Goal: Information Seeking & Learning: Check status

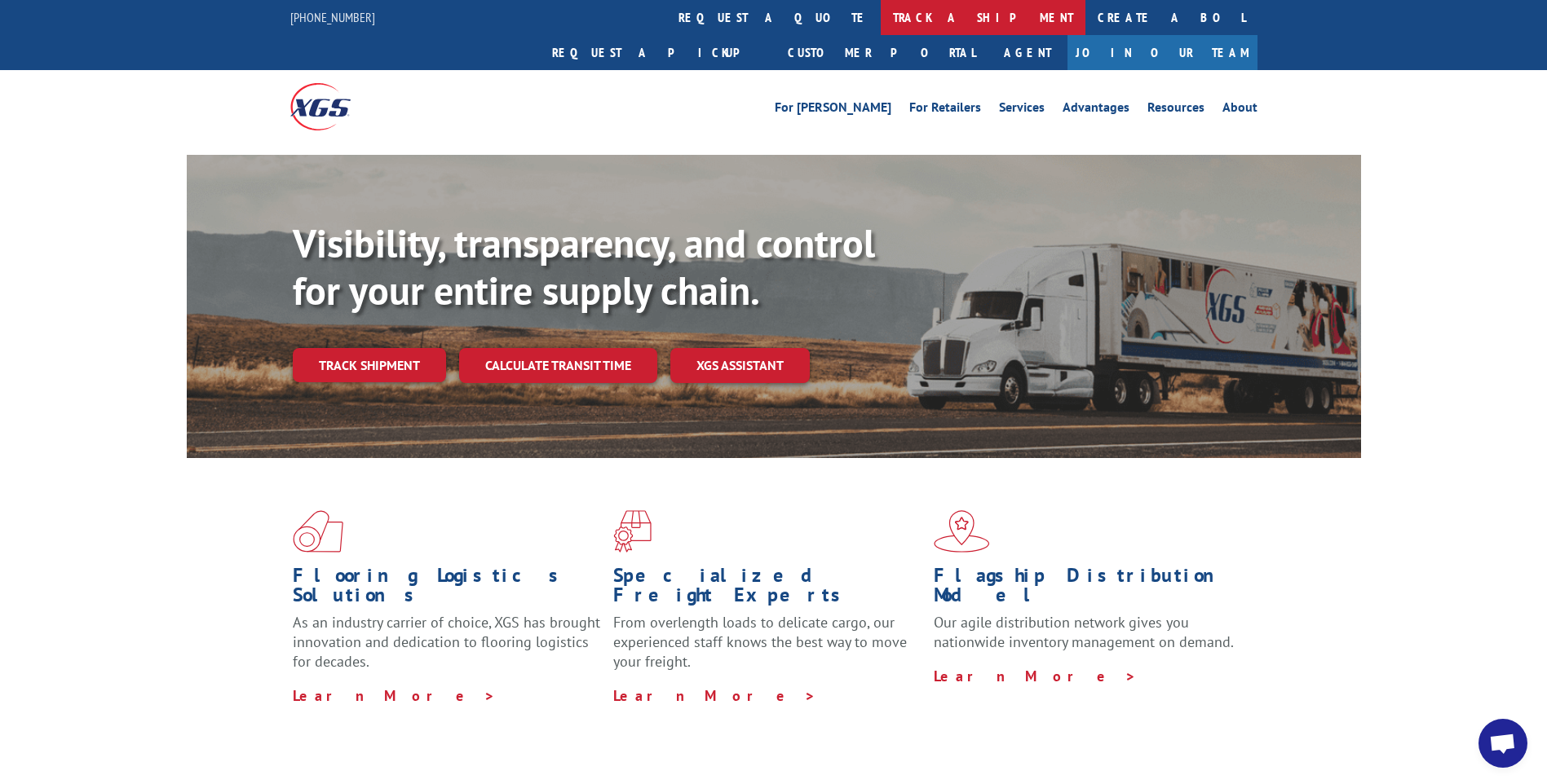
click at [881, 5] on link "track a shipment" at bounding box center [983, 17] width 204 height 35
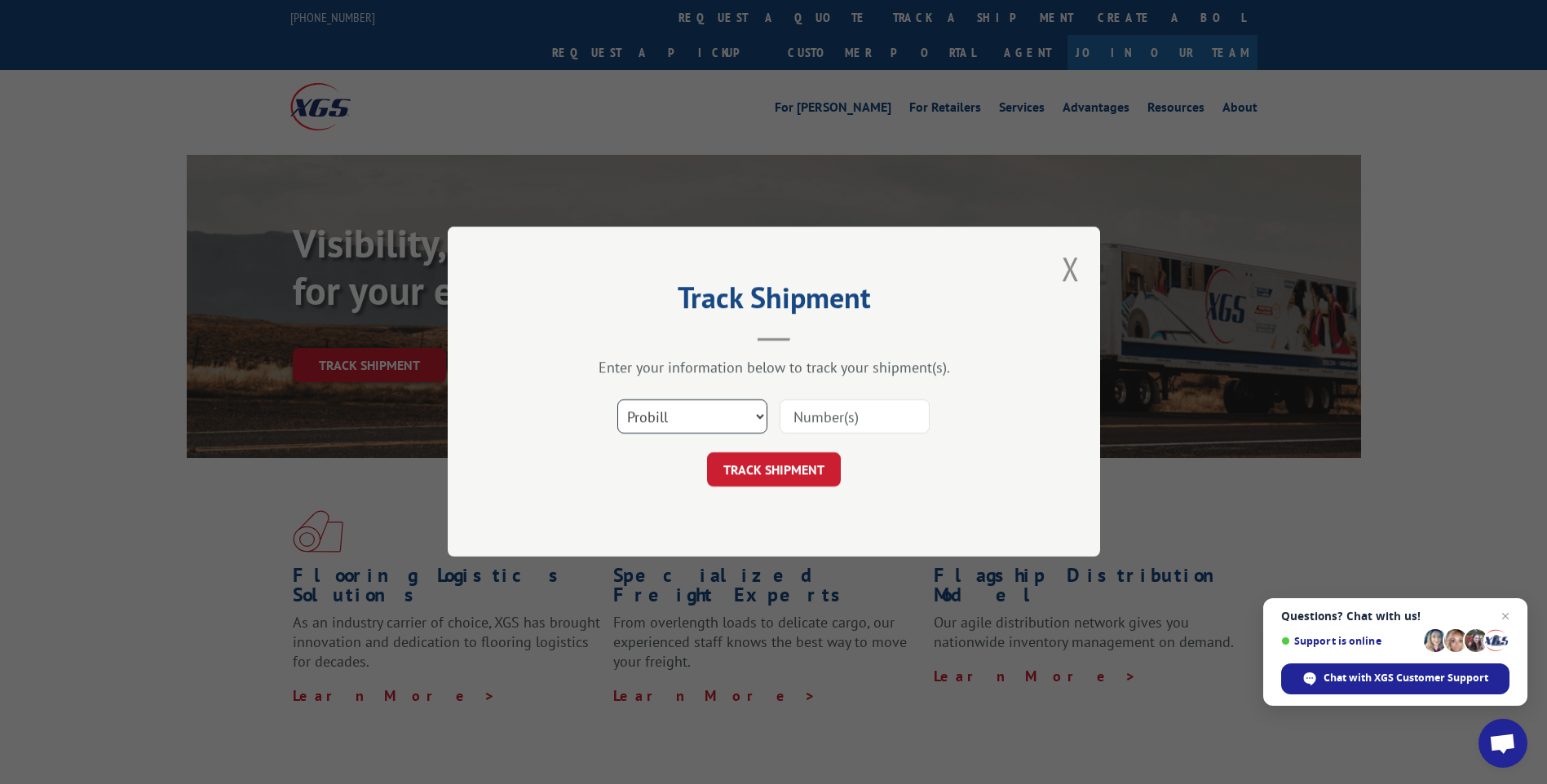
click at [649, 418] on select "Select category... Probill BOL PO" at bounding box center [691, 417] width 150 height 35
select select "po"
click at [617, 400] on select "Select category... Probill BOL PO" at bounding box center [691, 417] width 150 height 35
click at [885, 414] on input at bounding box center [854, 417] width 150 height 35
type input "TU006476"
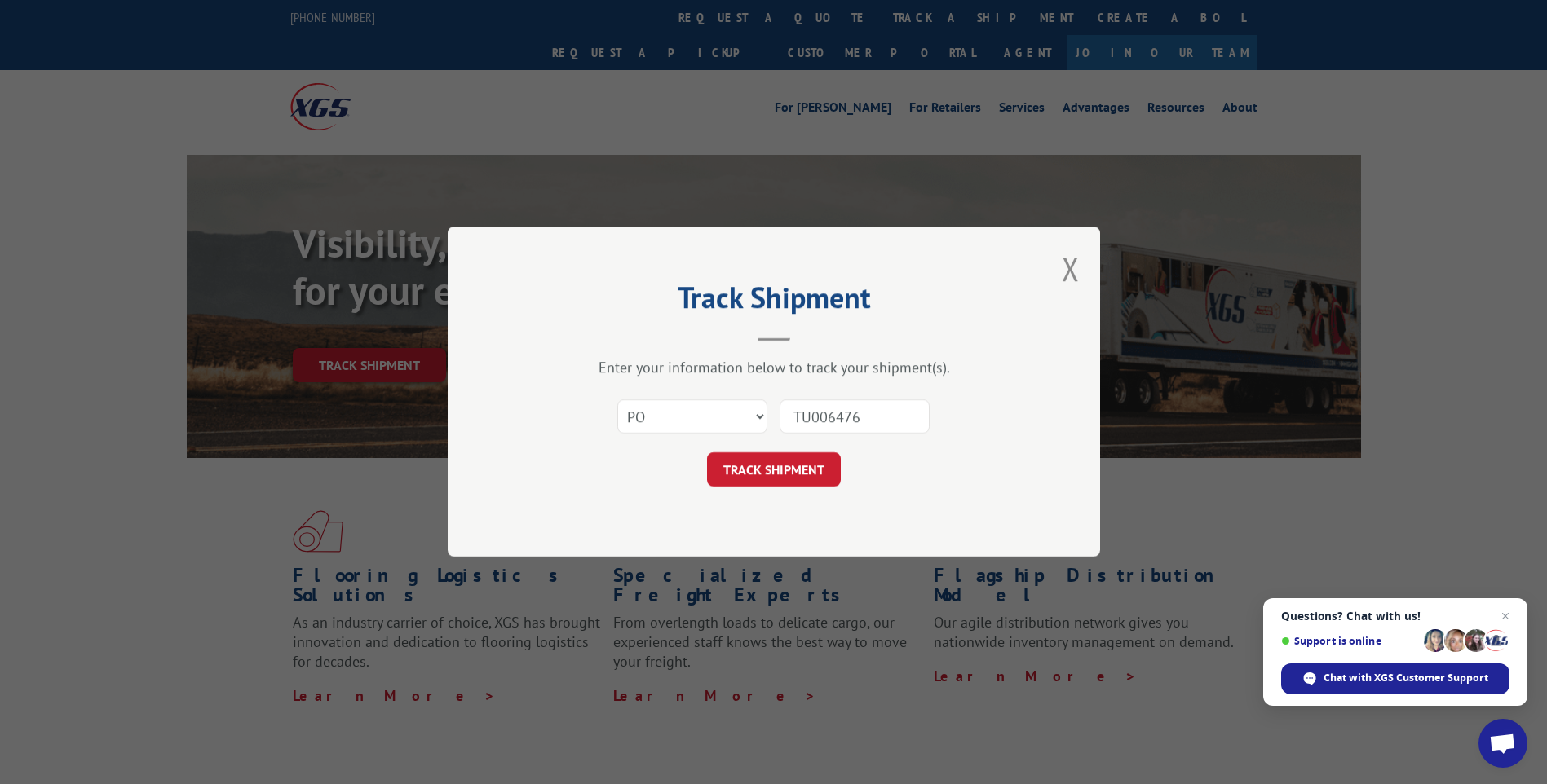
click button "TRACK SHIPMENT" at bounding box center [774, 470] width 134 height 35
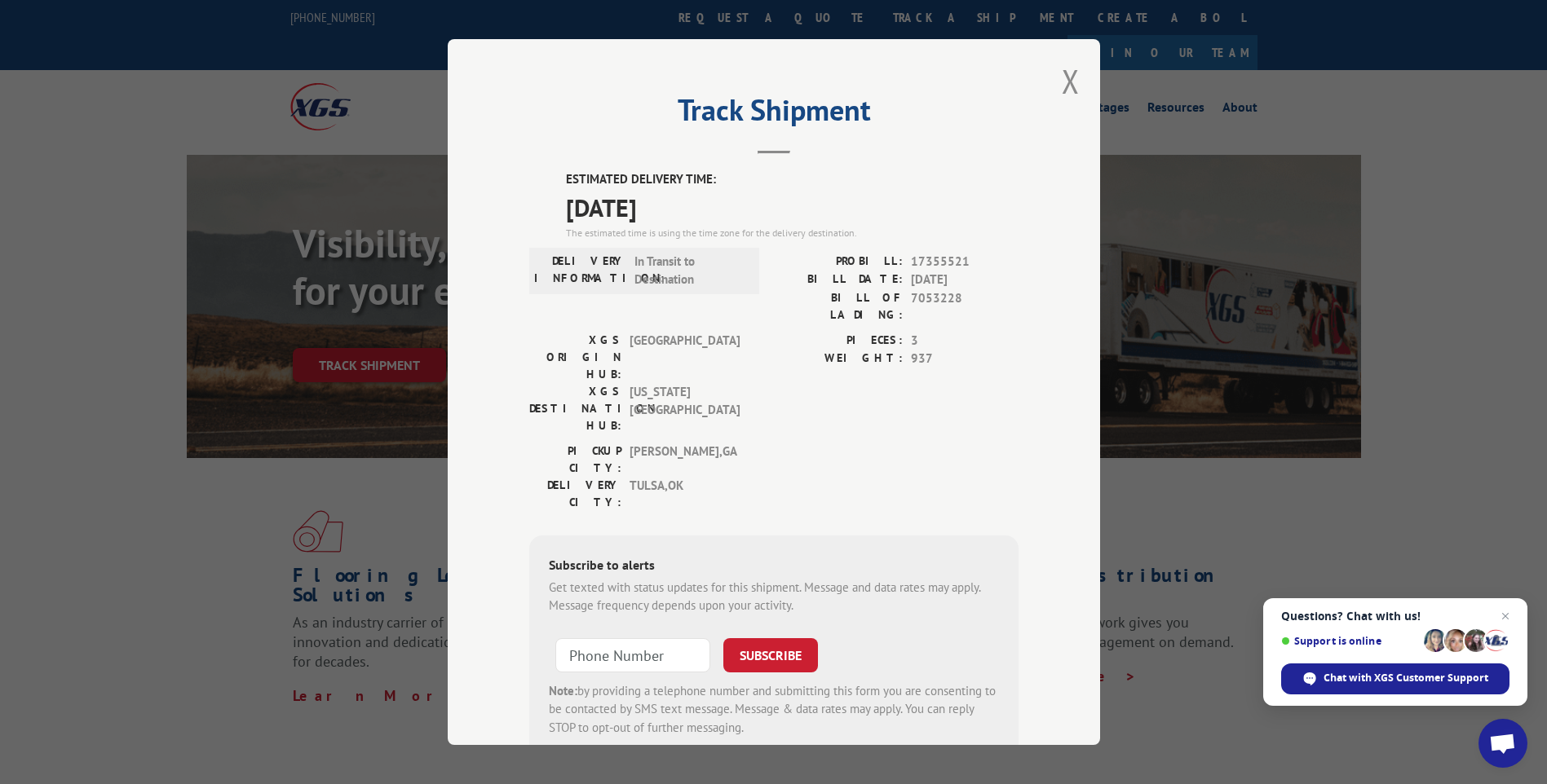
click at [917, 300] on span "7053228" at bounding box center [964, 306] width 108 height 35
copy span "7053228"
click at [1061, 94] on button "Close modal" at bounding box center [1070, 81] width 18 height 44
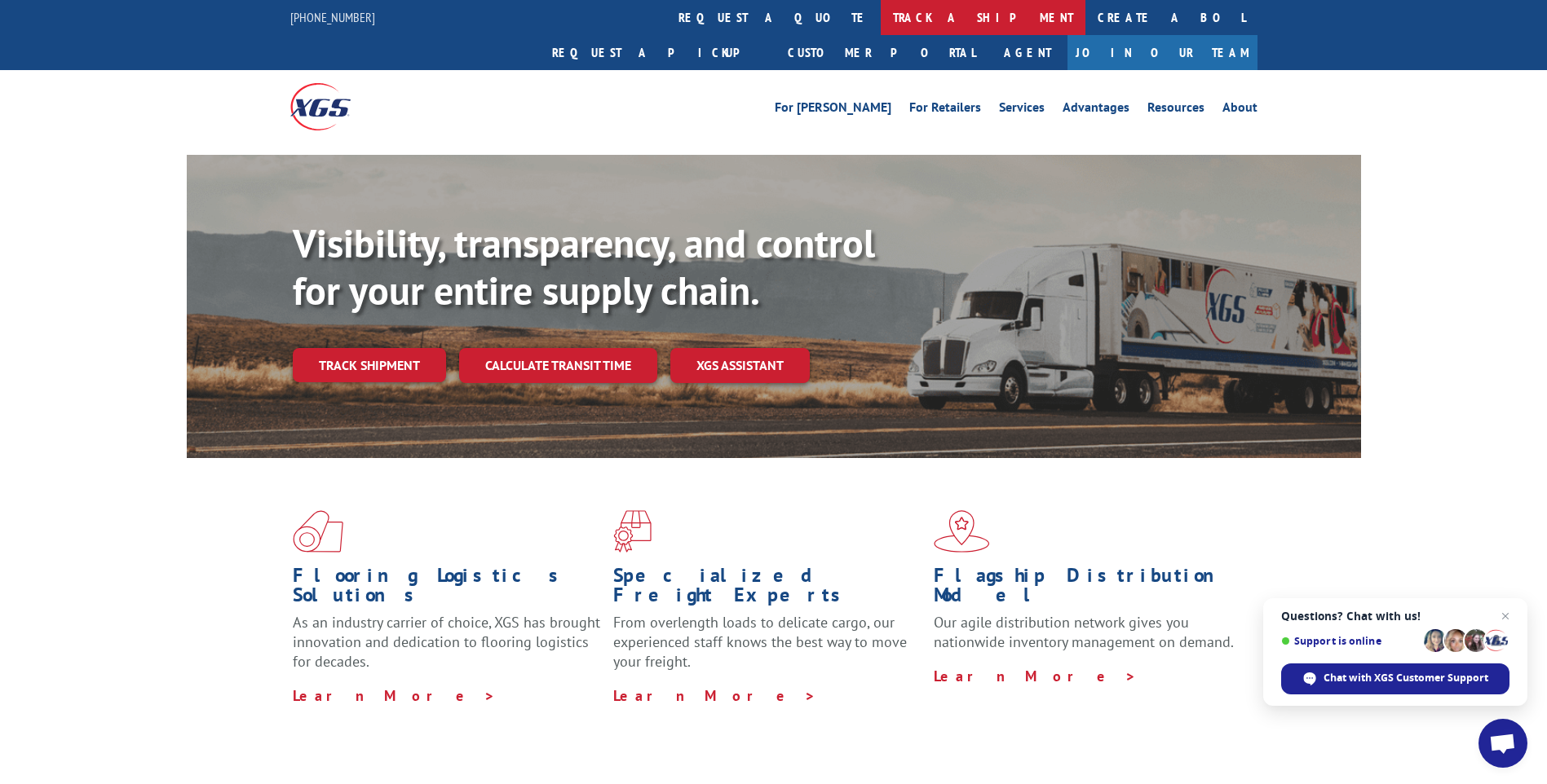
click at [881, 14] on link "track a shipment" at bounding box center [983, 17] width 204 height 35
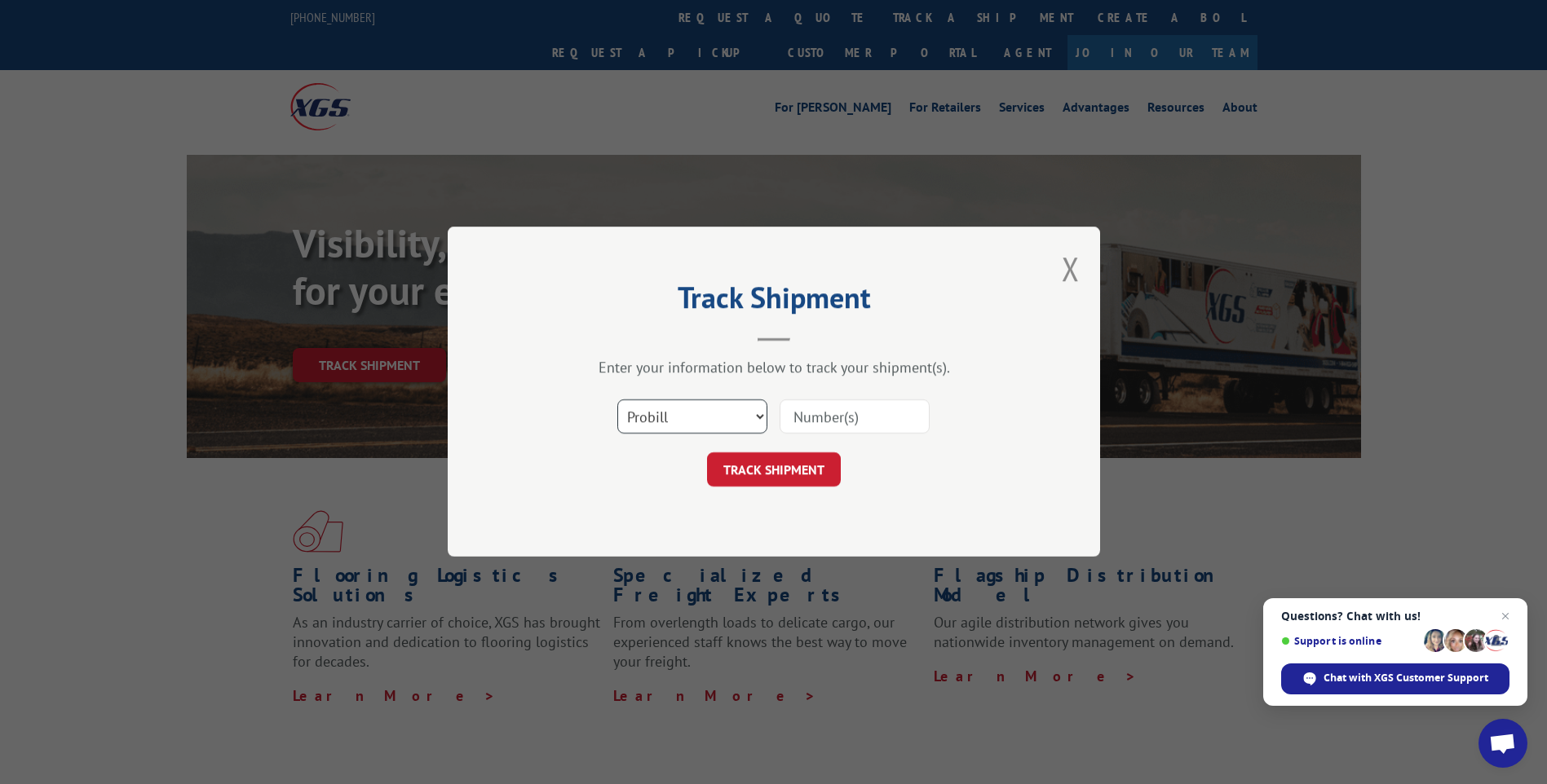
click at [636, 425] on select "Select category... Probill BOL PO" at bounding box center [691, 417] width 150 height 35
select select "po"
click at [617, 400] on select "Select category... Probill BOL PO" at bounding box center [691, 417] width 150 height 35
click at [836, 424] on input at bounding box center [854, 417] width 150 height 35
type input "TU006498"
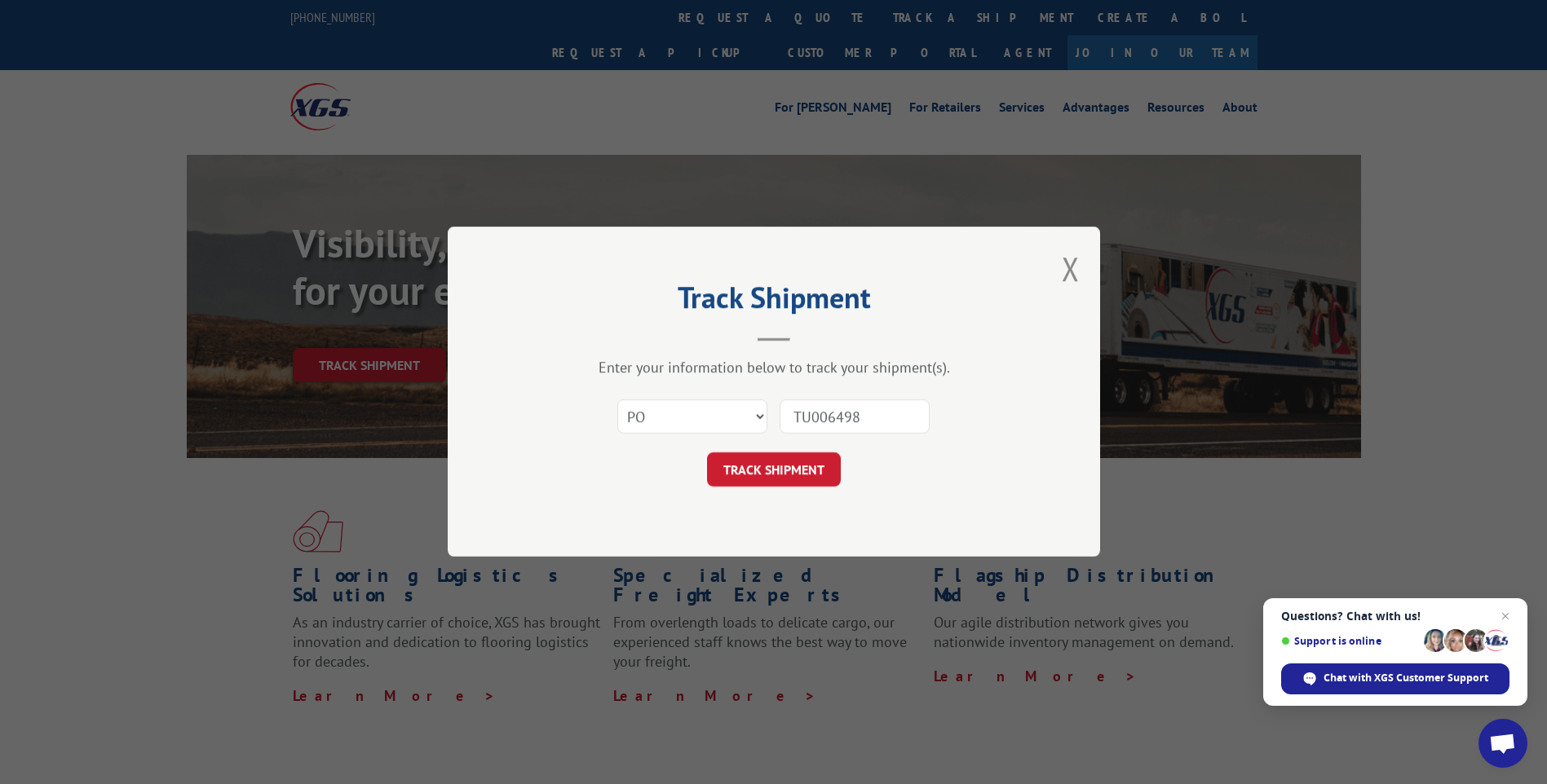
click button "TRACK SHIPMENT" at bounding box center [774, 470] width 134 height 35
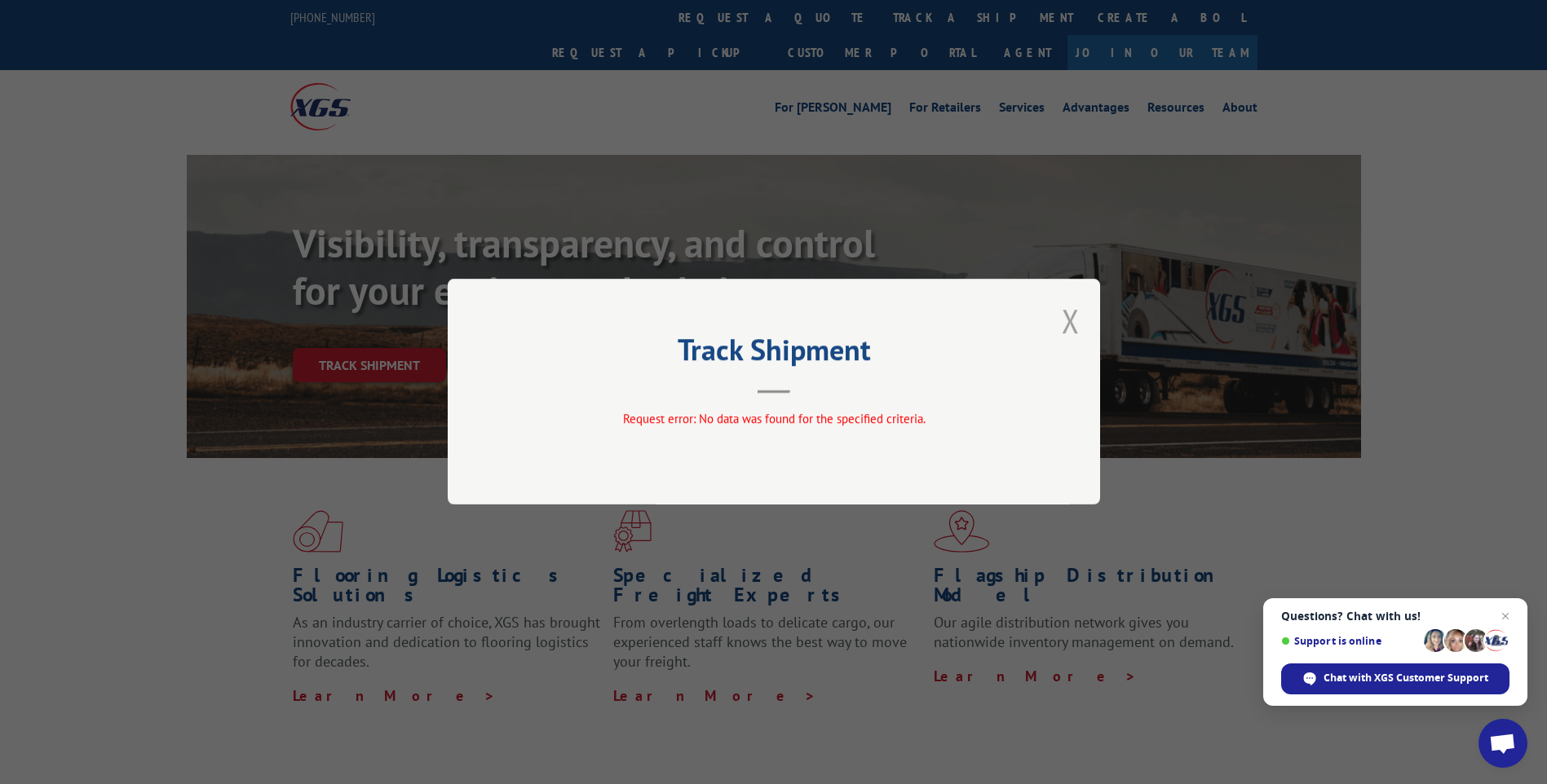
click at [1076, 322] on button "Close modal" at bounding box center [1070, 321] width 18 height 44
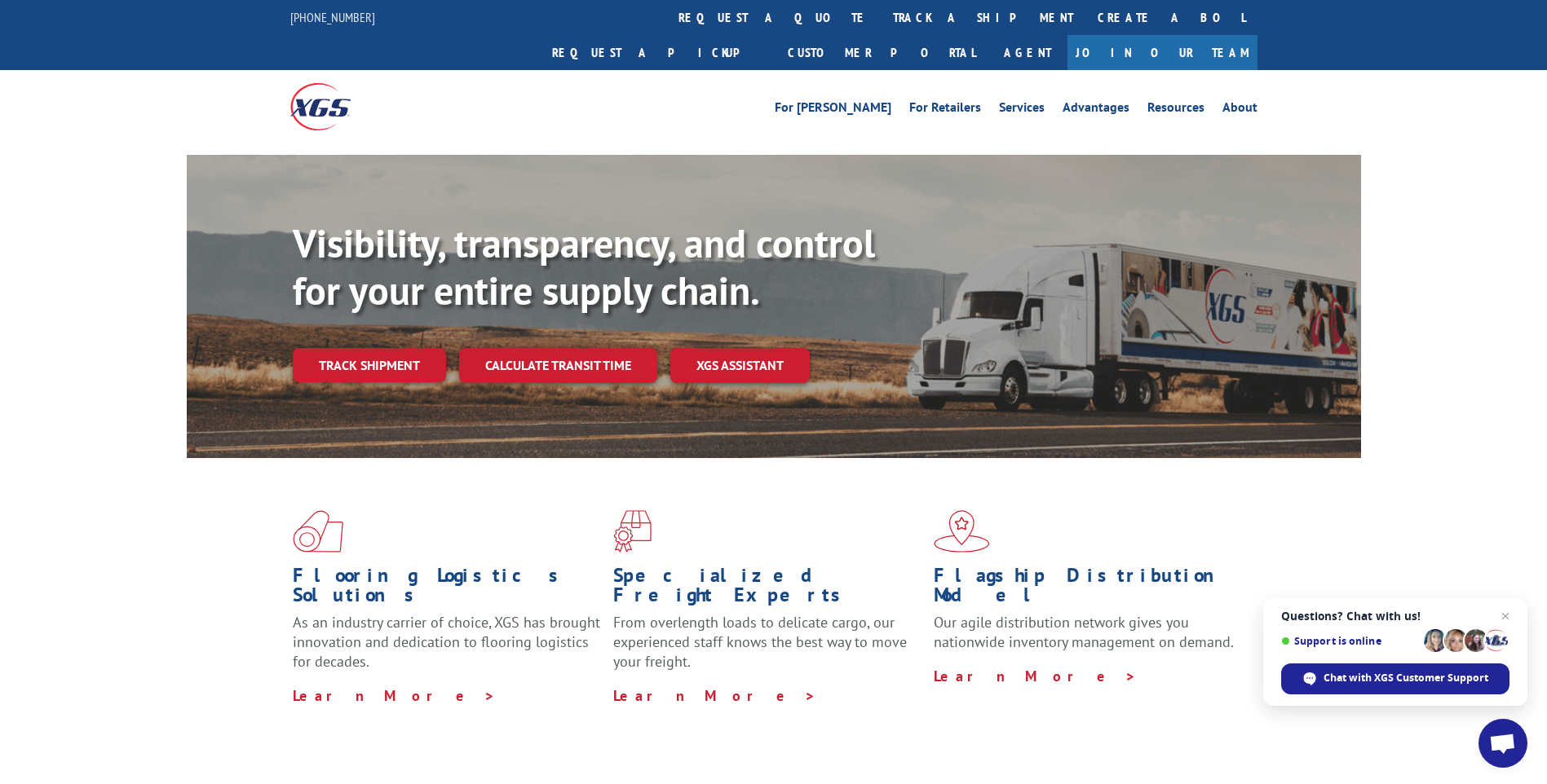
click at [881, 18] on link "track a shipment" at bounding box center [983, 17] width 204 height 35
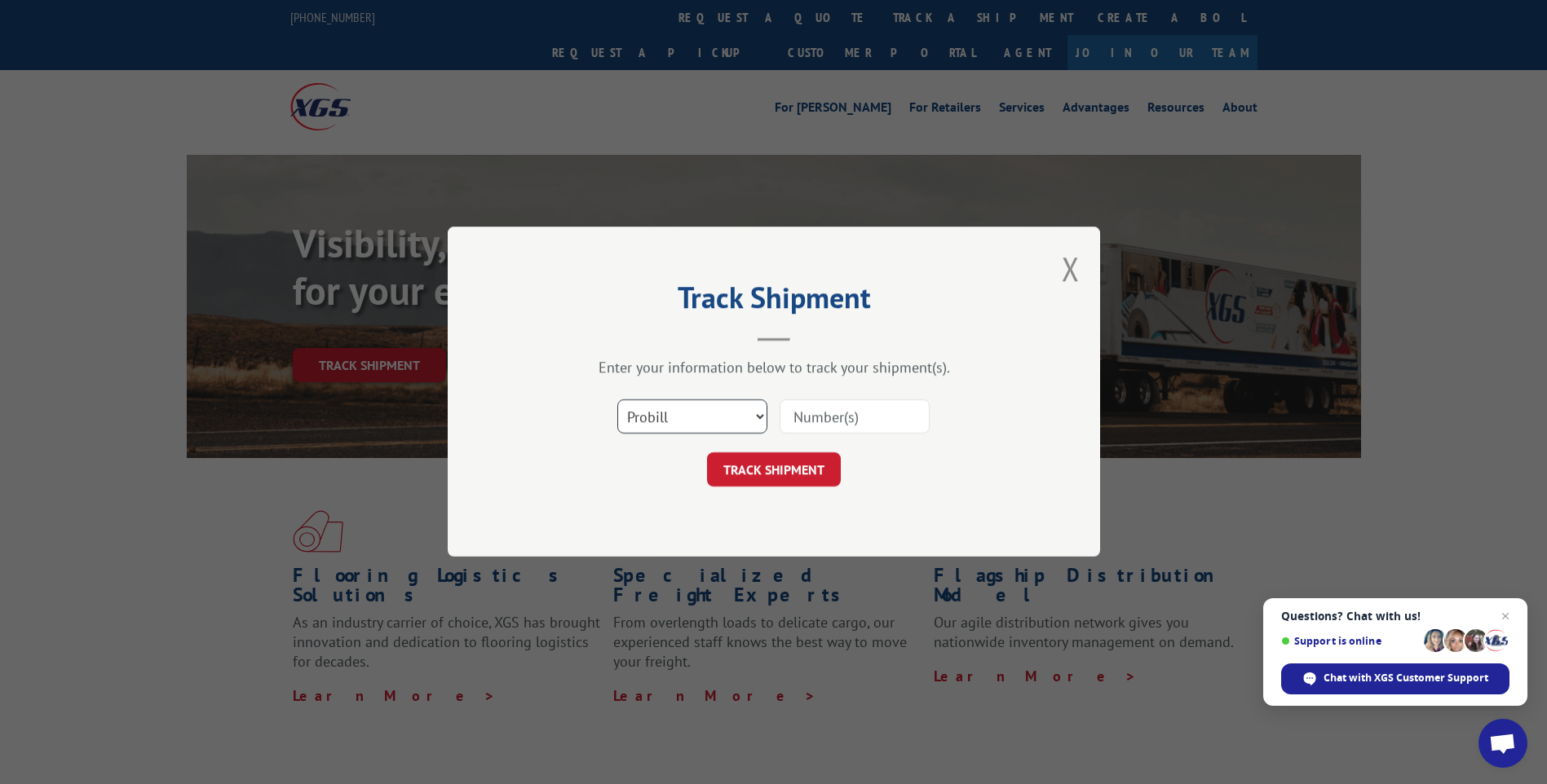
click at [639, 416] on select "Select category... Probill BOL PO" at bounding box center [691, 417] width 150 height 35
select select "po"
click at [617, 400] on select "Select category... Probill BOL PO" at bounding box center [691, 417] width 150 height 35
click at [800, 420] on input at bounding box center [854, 417] width 150 height 35
type input "TU006506"
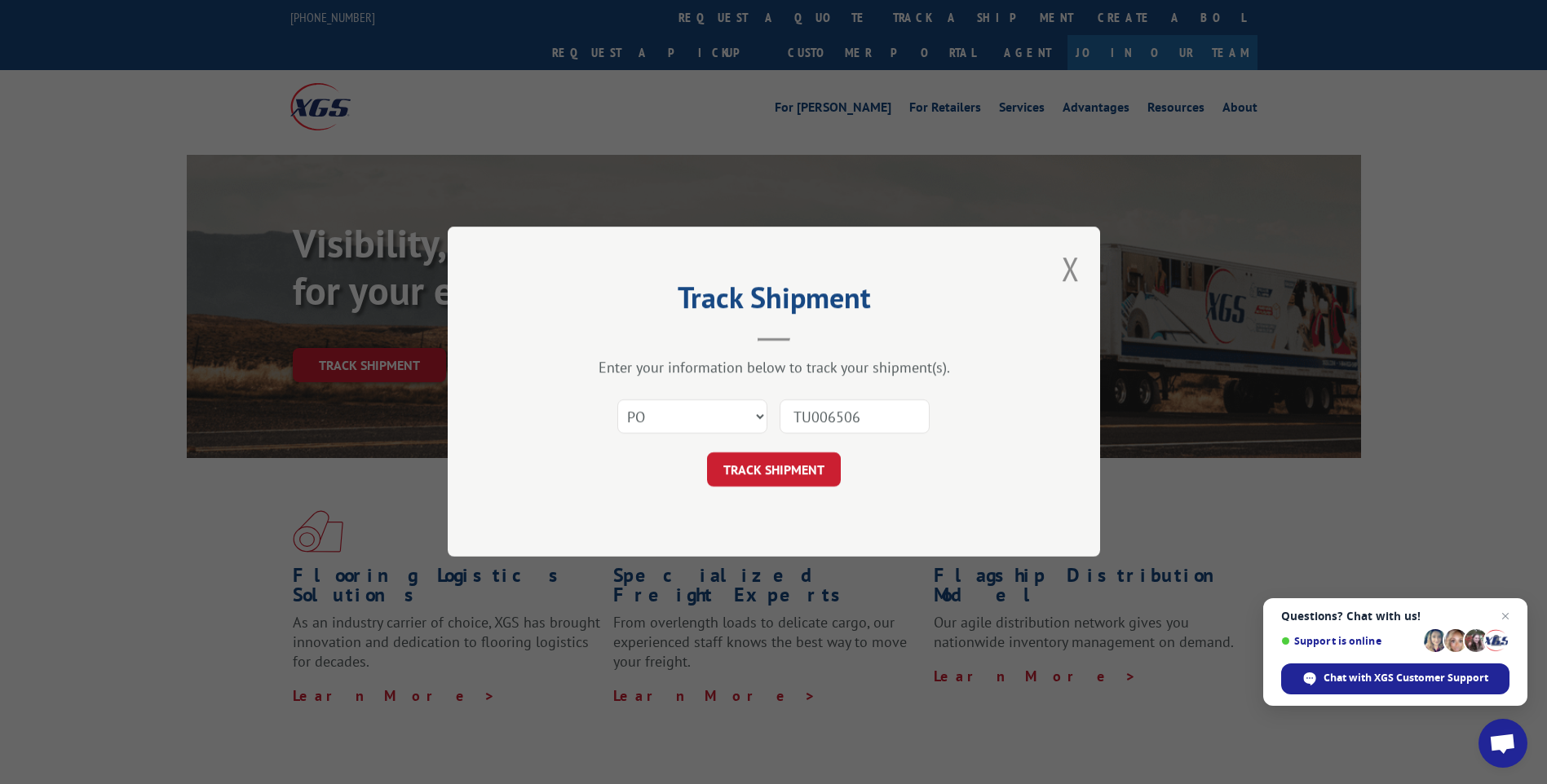
click button "TRACK SHIPMENT" at bounding box center [774, 470] width 134 height 35
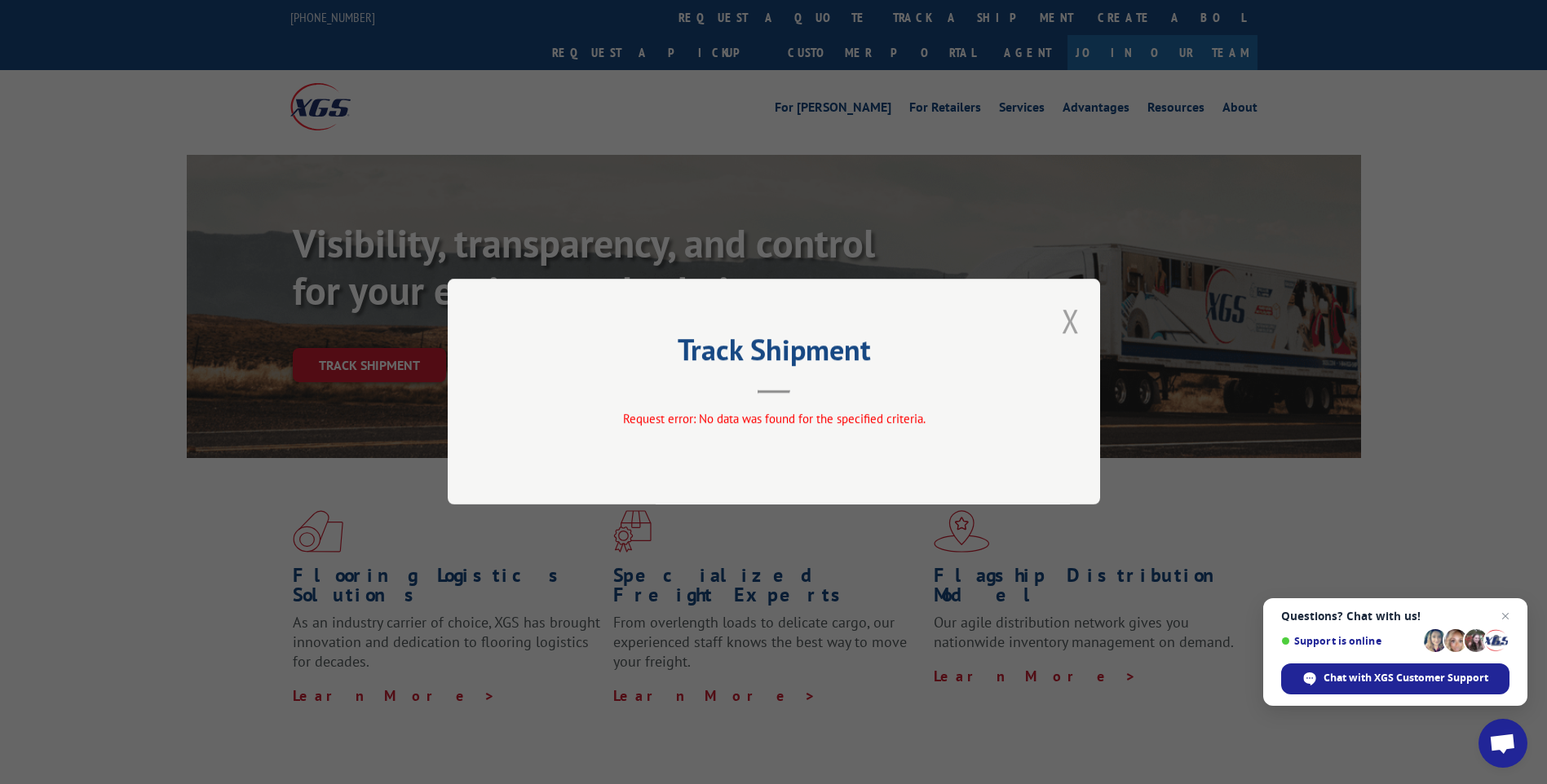
click at [1078, 323] on button "Close modal" at bounding box center [1070, 321] width 18 height 44
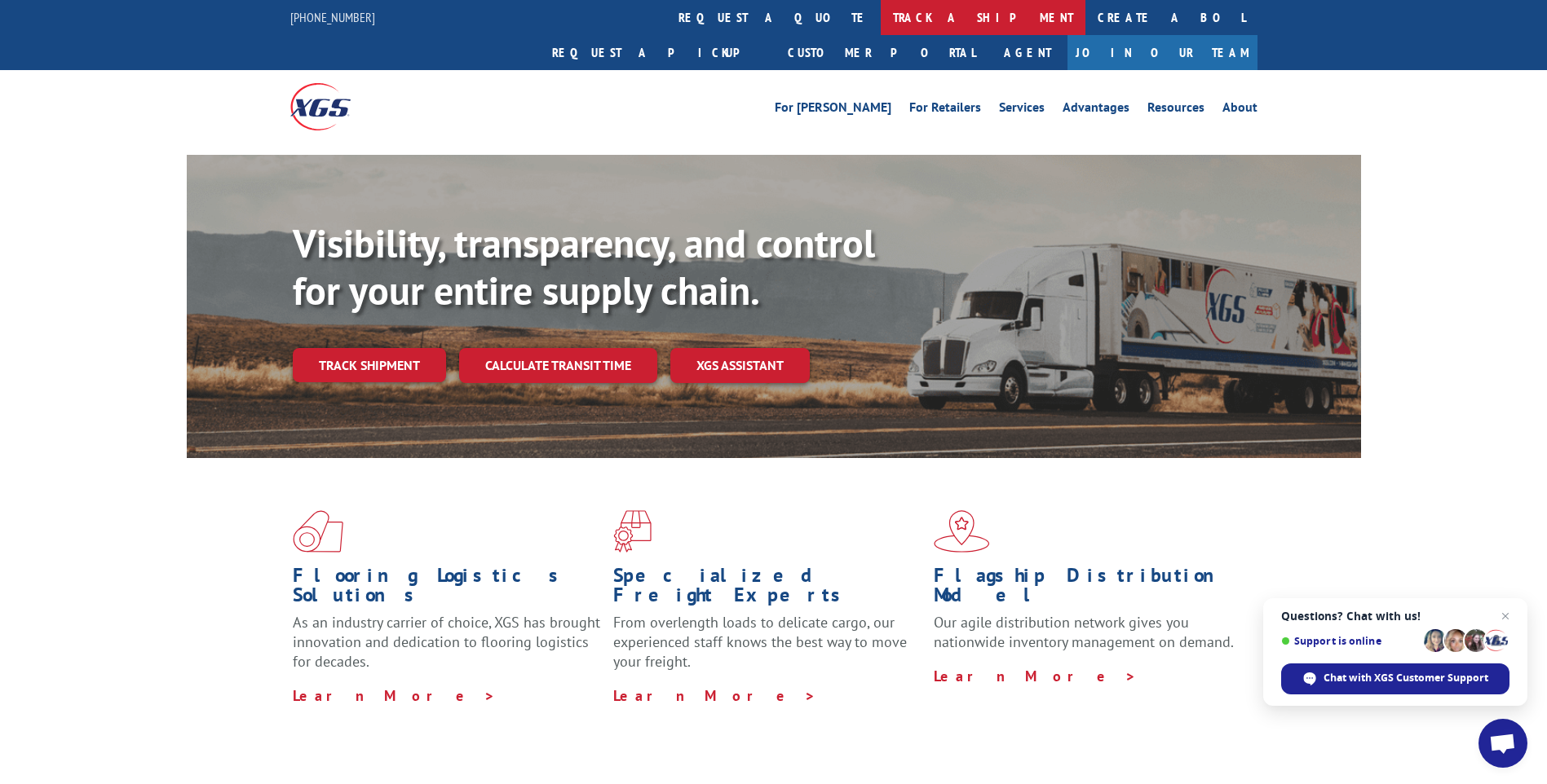
click at [881, 24] on link "track a shipment" at bounding box center [983, 17] width 204 height 35
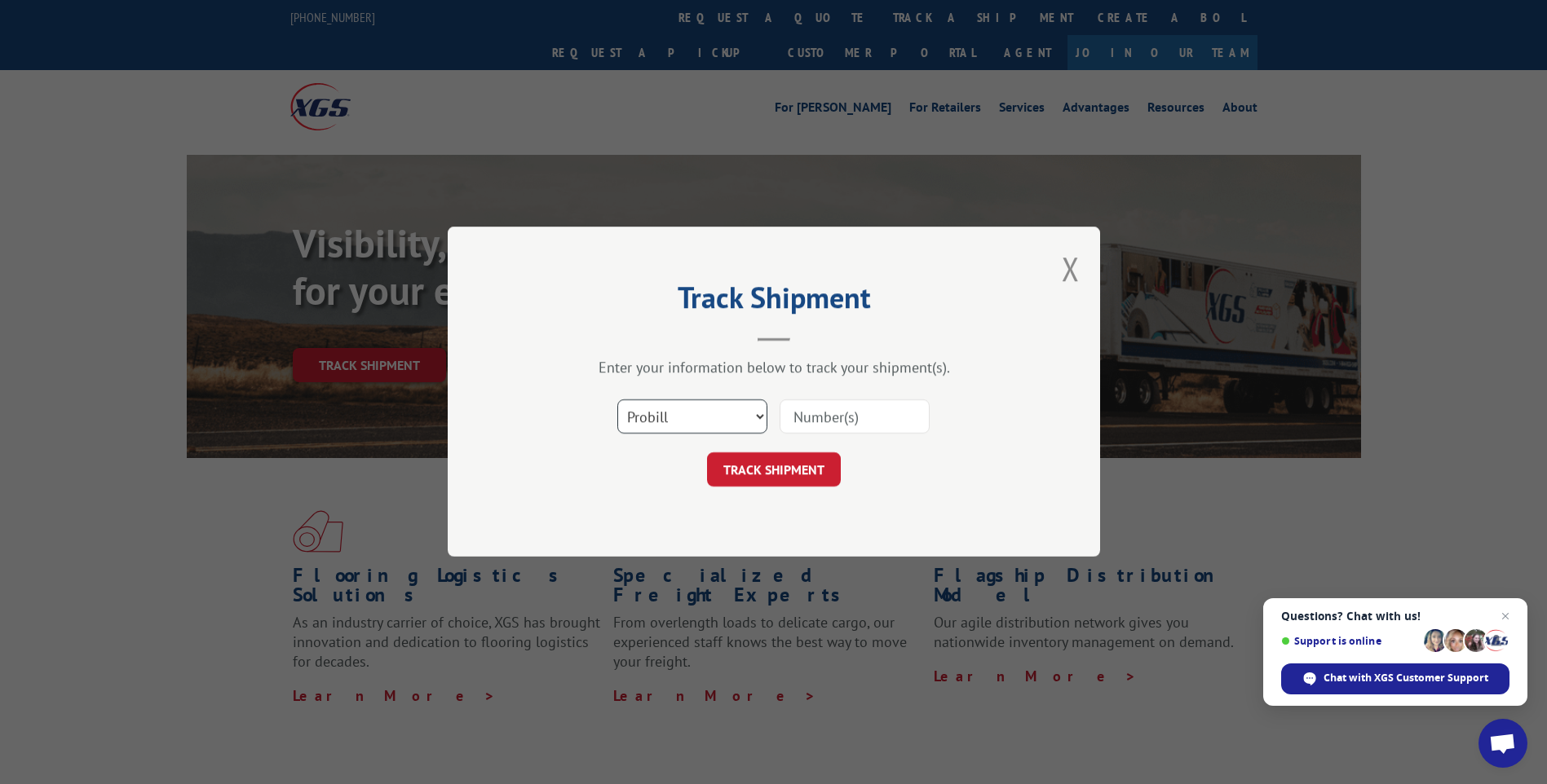
click at [649, 406] on select "Select category... Probill BOL PO" at bounding box center [691, 417] width 150 height 35
select select "po"
click at [617, 400] on select "Select category... Probill BOL PO" at bounding box center [691, 417] width 150 height 35
click at [835, 417] on input at bounding box center [854, 417] width 150 height 35
type input "TU006024"
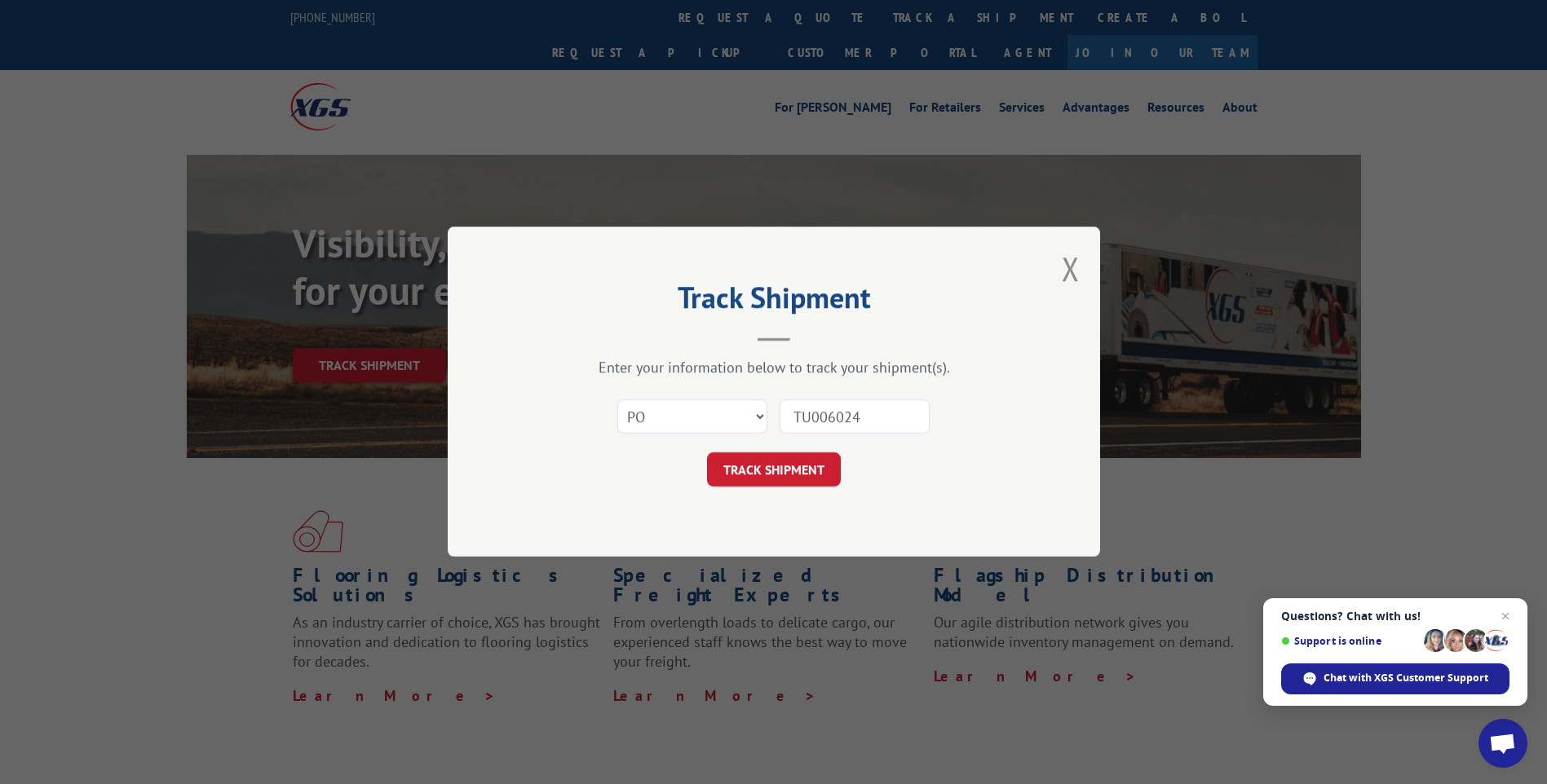
click button "TRACK SHIPMENT" at bounding box center [774, 470] width 134 height 35
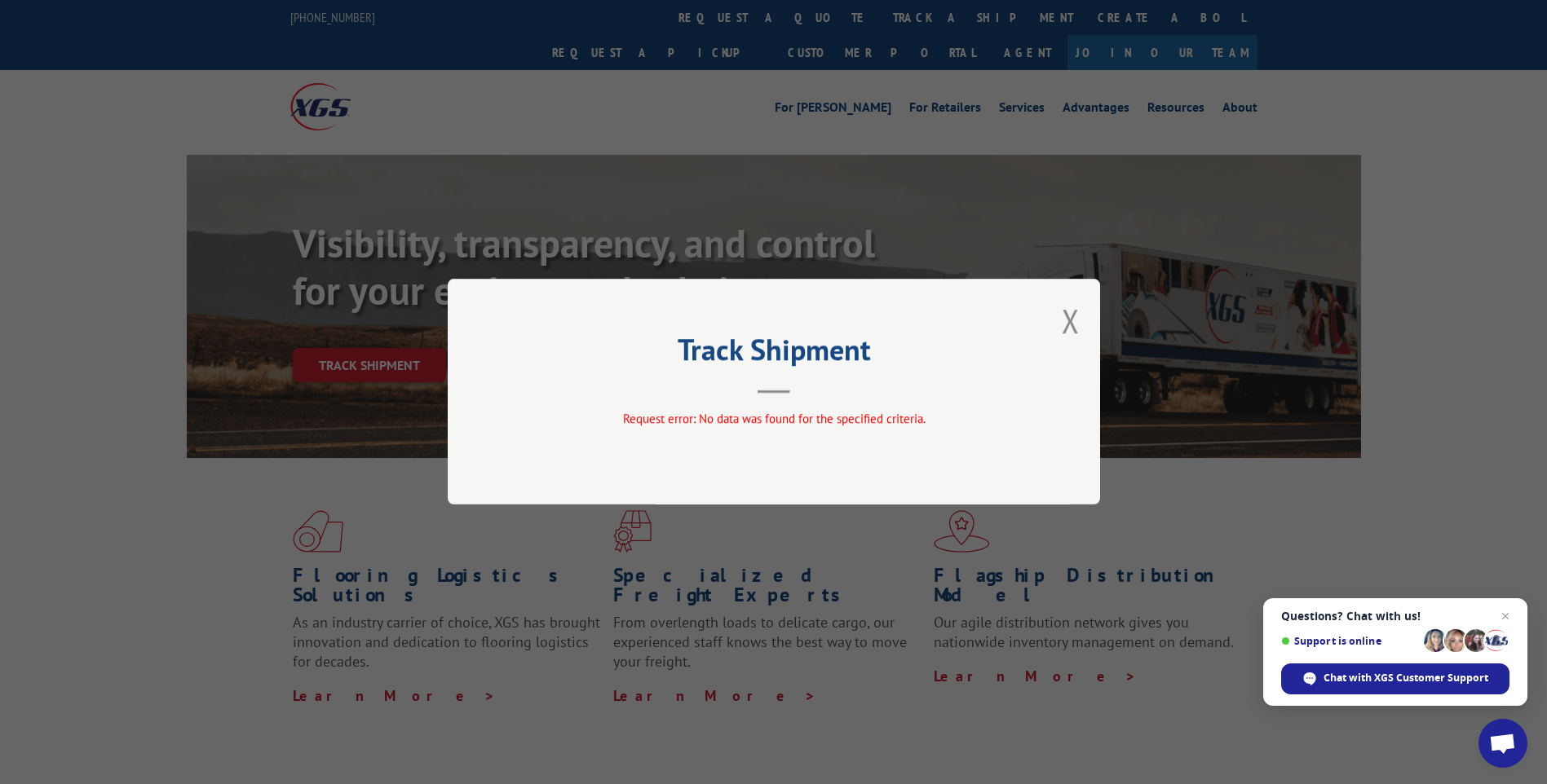
click at [1069, 315] on button "Close modal" at bounding box center [1070, 321] width 18 height 44
